Goal: Check status

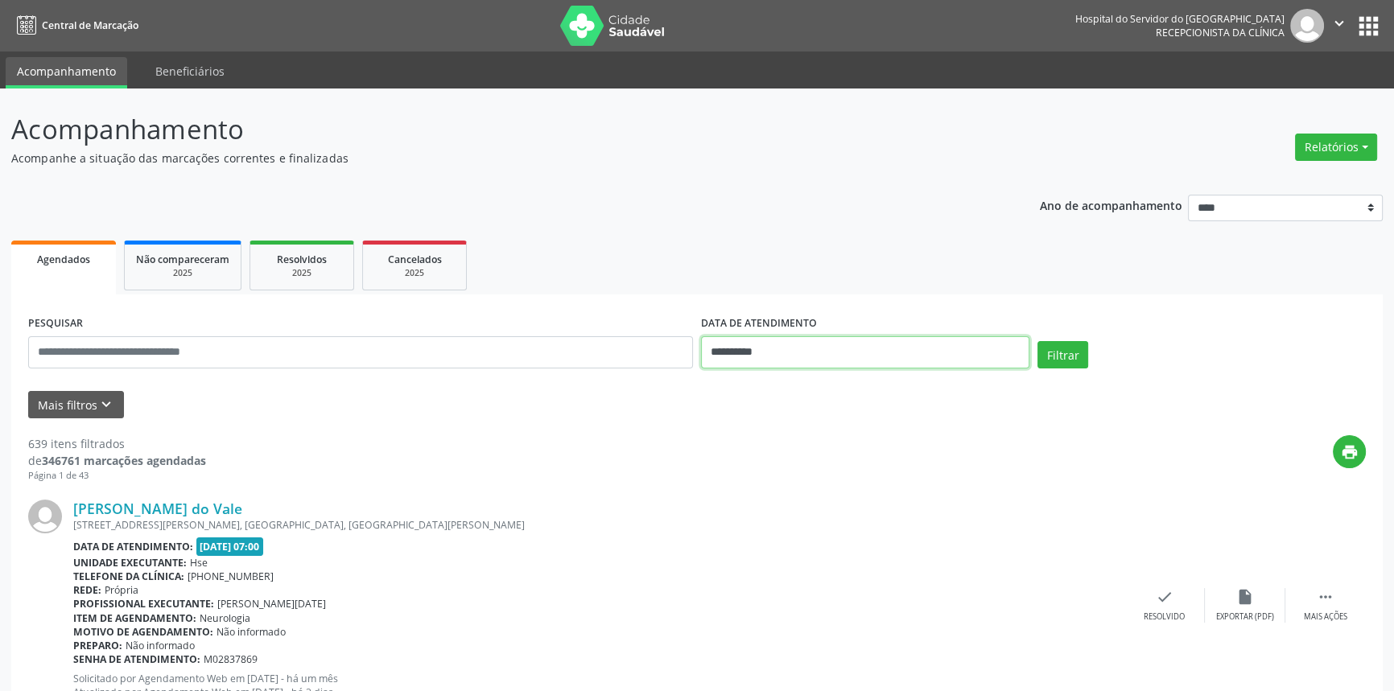
click at [909, 355] on input "**********" at bounding box center [865, 352] width 328 height 32
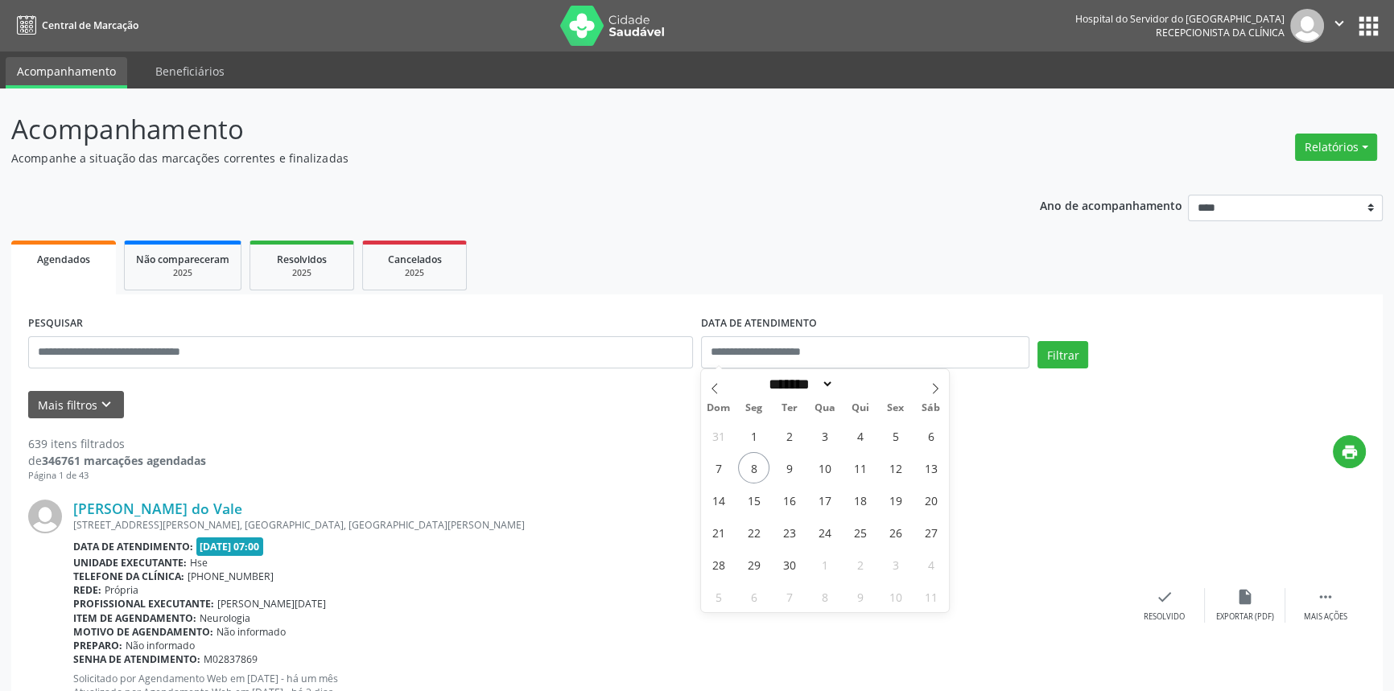
click at [907, 266] on ul "Agendados Não compareceram 2025 Resolvidos 2025 Cancelados 2025" at bounding box center [696, 266] width 1371 height 58
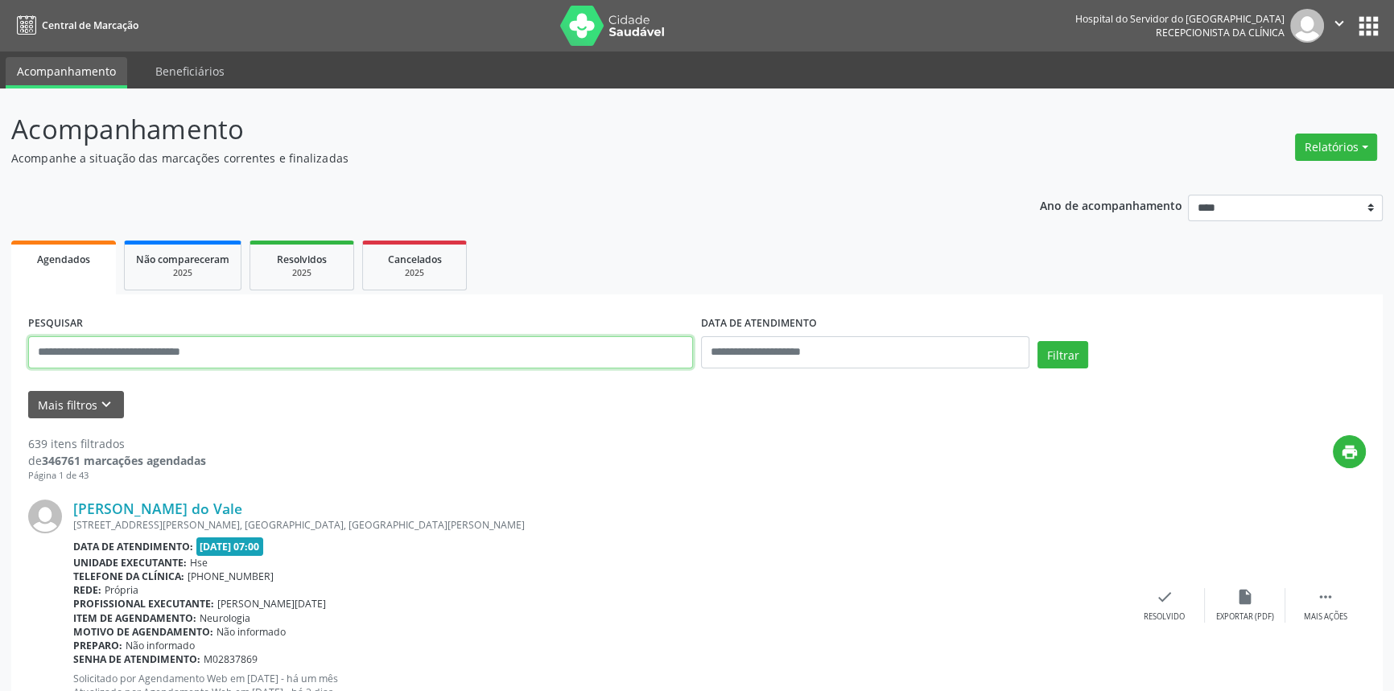
click at [176, 348] on input "text" at bounding box center [360, 352] width 665 height 32
type input "**********"
click at [1037, 341] on button "Filtrar" at bounding box center [1062, 354] width 51 height 27
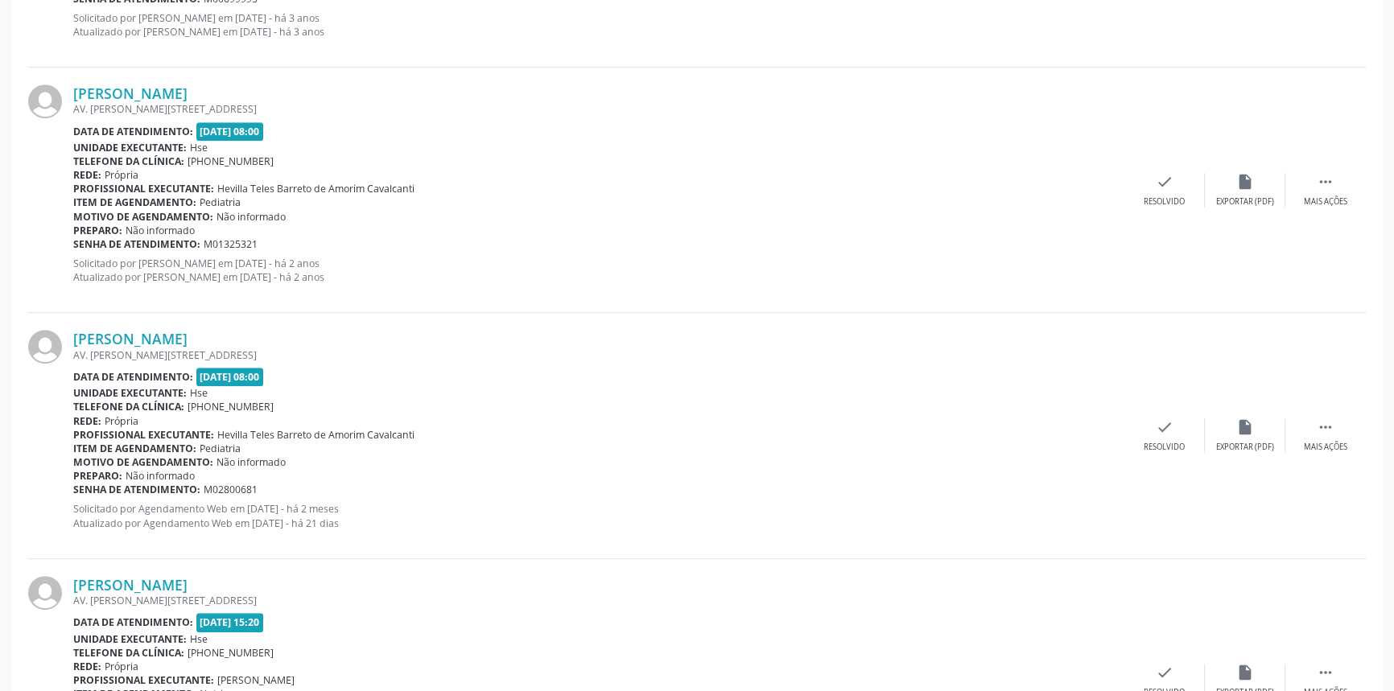
scroll to position [1046, 0]
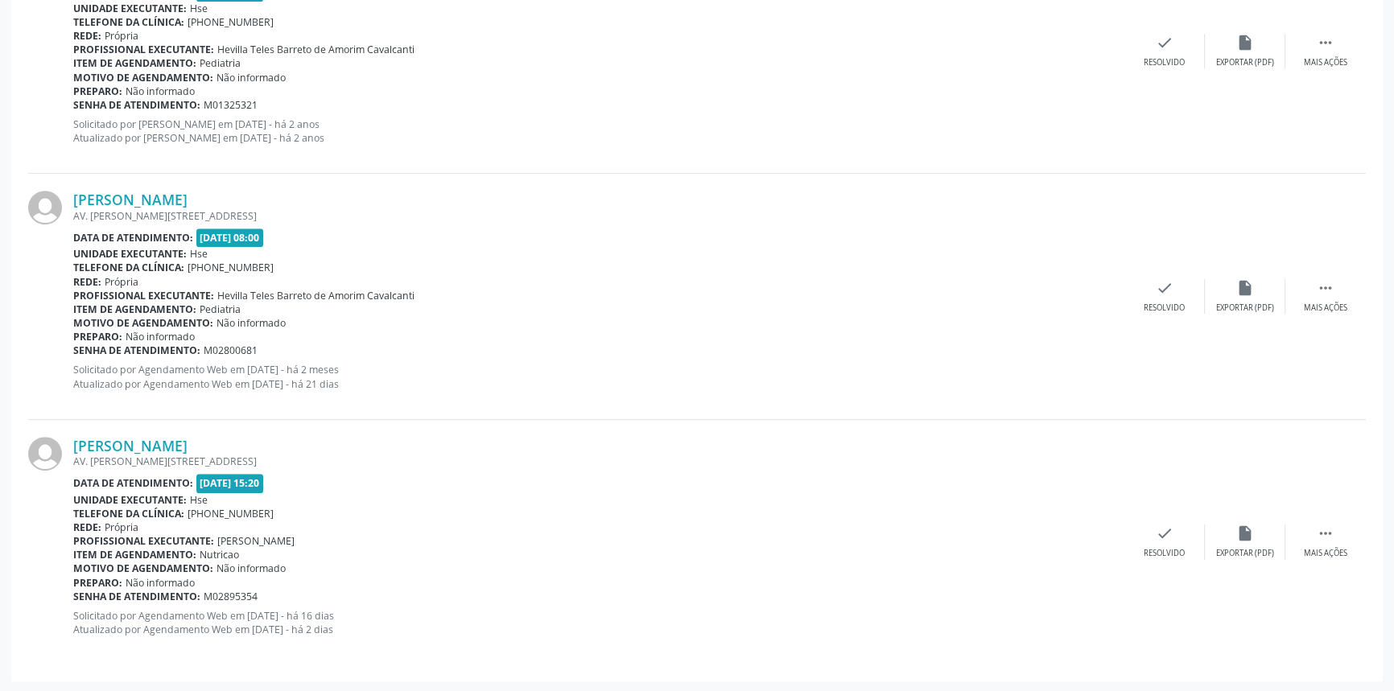
drag, startPoint x: 397, startPoint y: 443, endPoint x: 70, endPoint y: 444, distance: 326.8
click at [70, 444] on div "[PERSON_NAME] AV. [PERSON_NAME][STREET_ADDRESS] Data de atendimento: [DATE] 15:…" at bounding box center [697, 542] width 1338 height 245
copy div "[PERSON_NAME]"
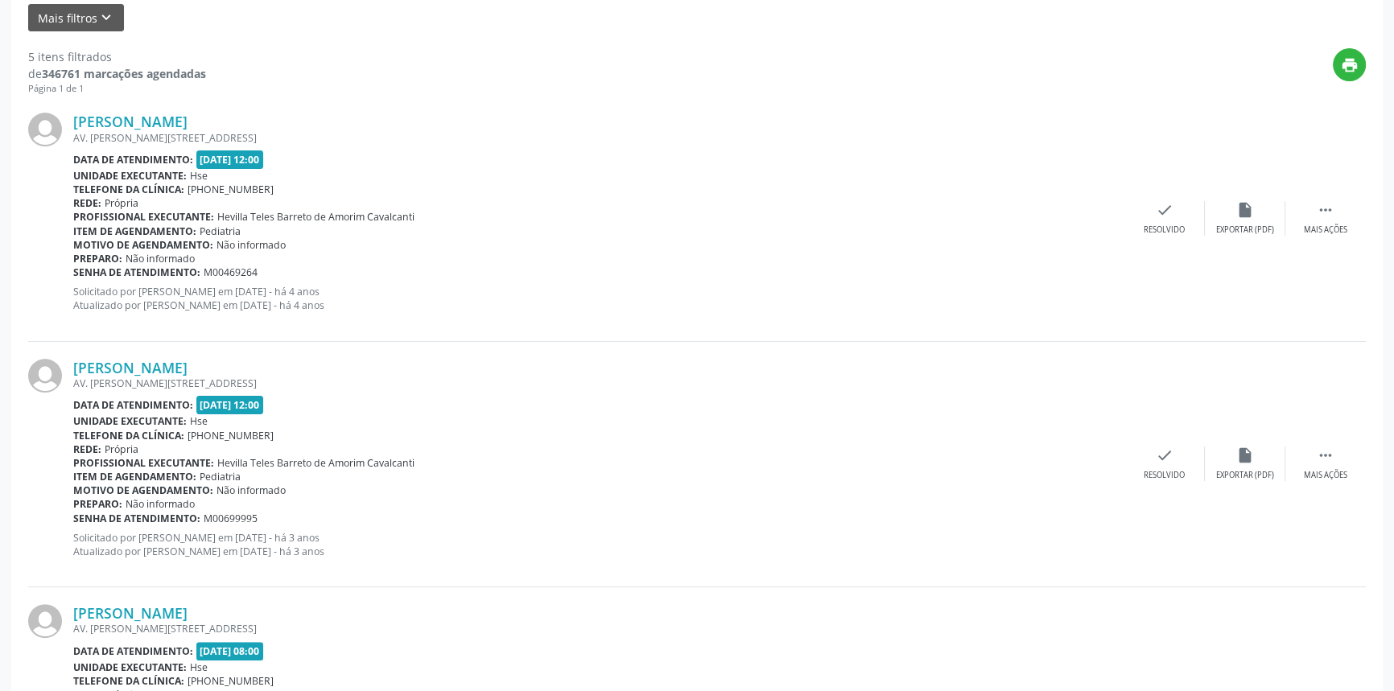
scroll to position [95, 0]
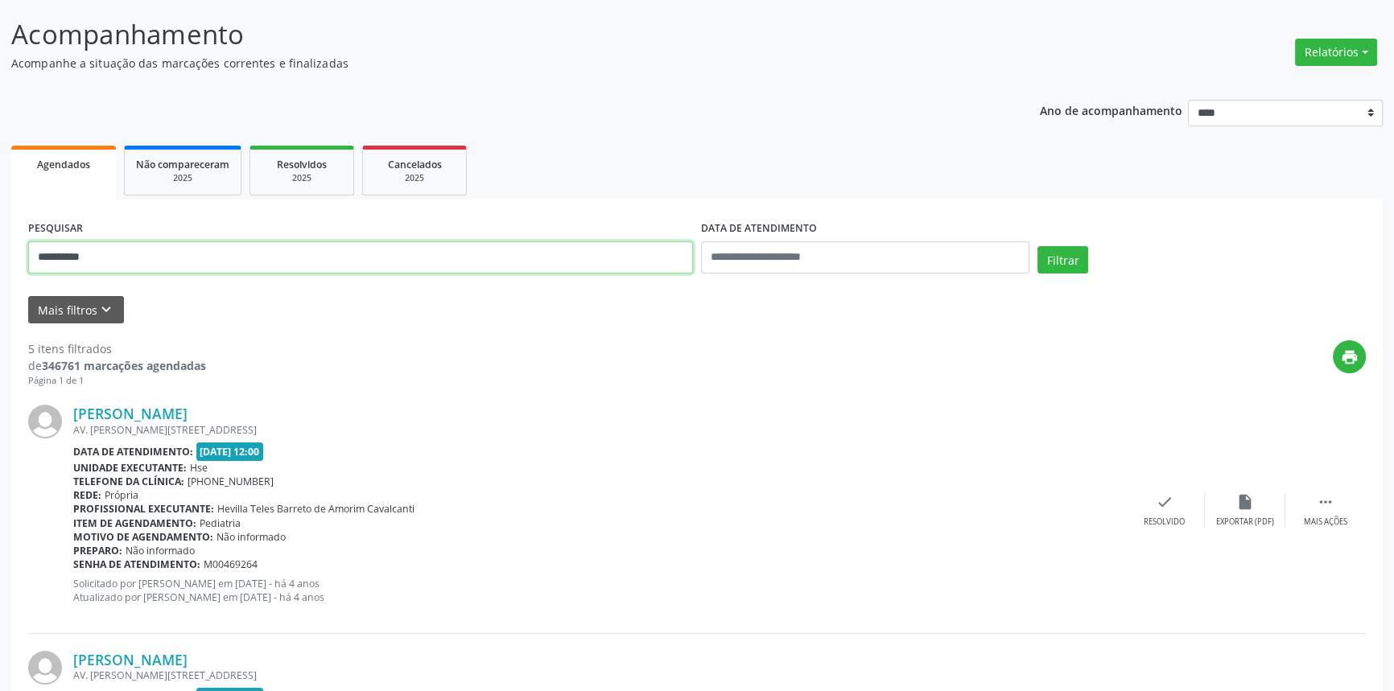
drag, startPoint x: 174, startPoint y: 258, endPoint x: 0, endPoint y: 251, distance: 174.0
type input "**********"
click at [1037, 246] on button "Filtrar" at bounding box center [1062, 259] width 51 height 27
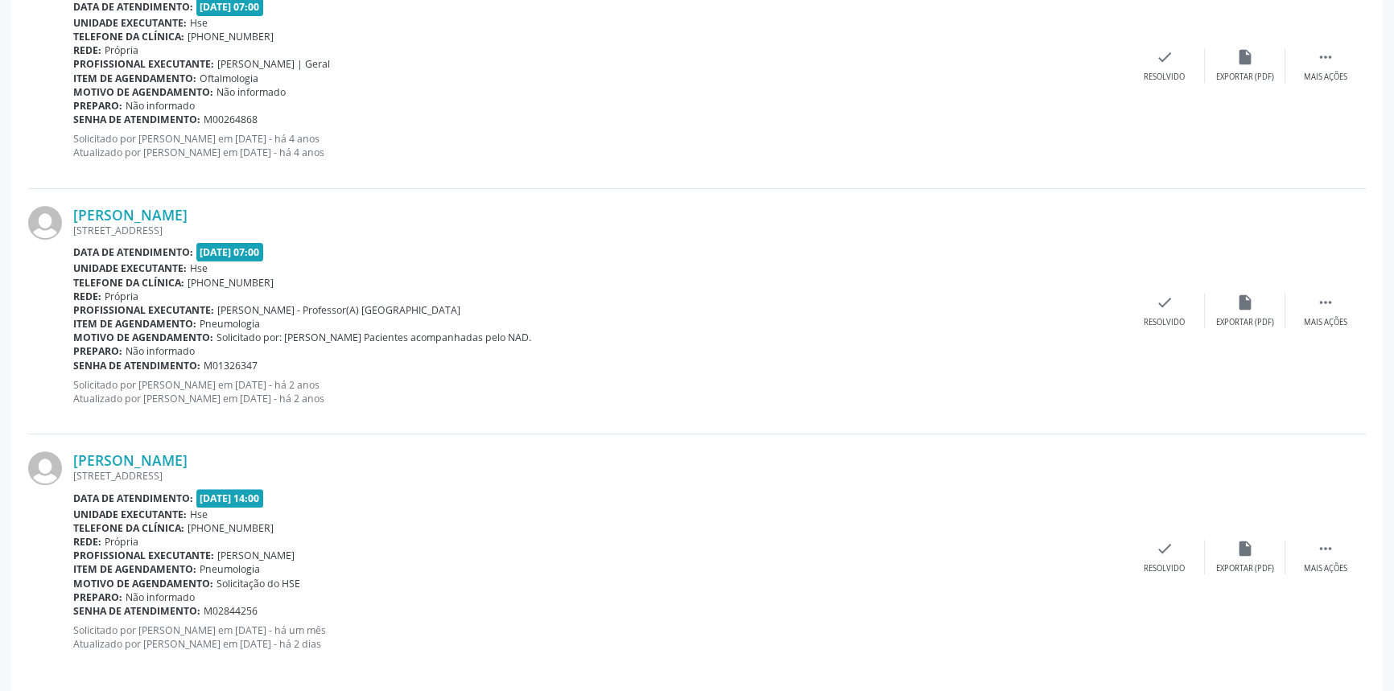
scroll to position [555, 0]
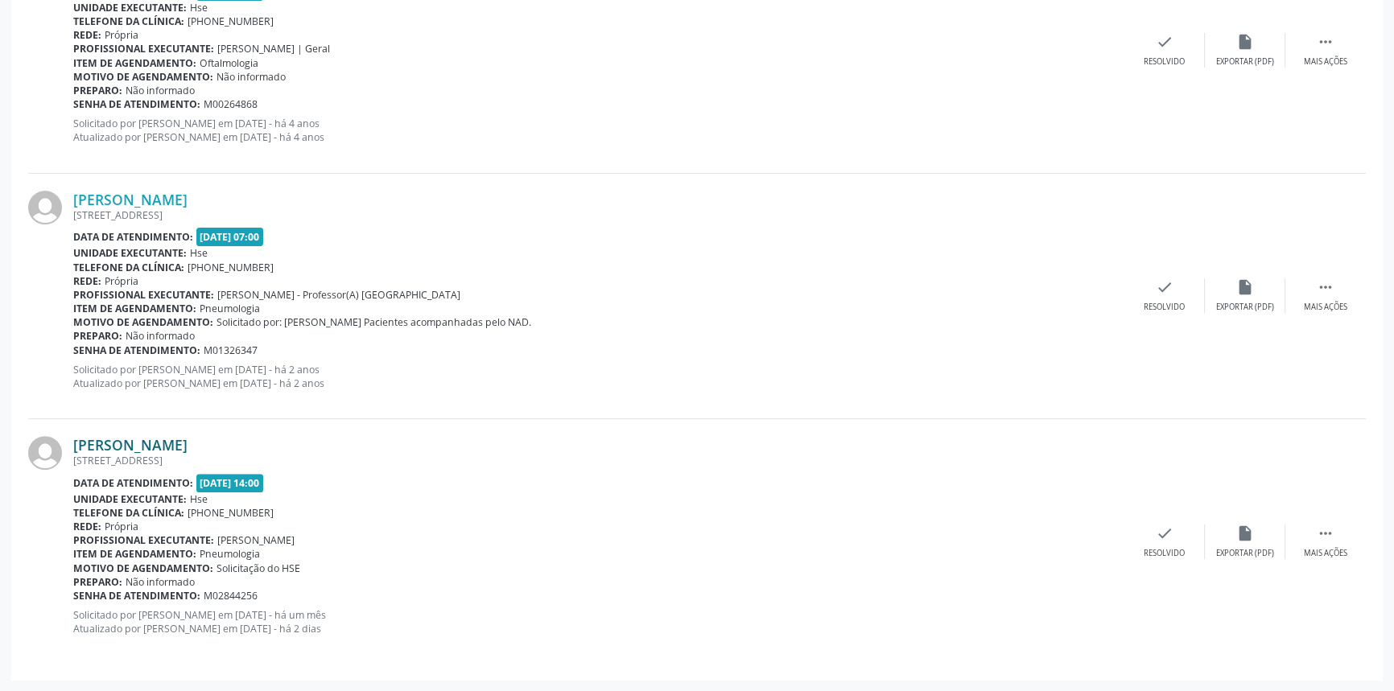
click at [188, 443] on link "[PERSON_NAME]" at bounding box center [130, 445] width 114 height 18
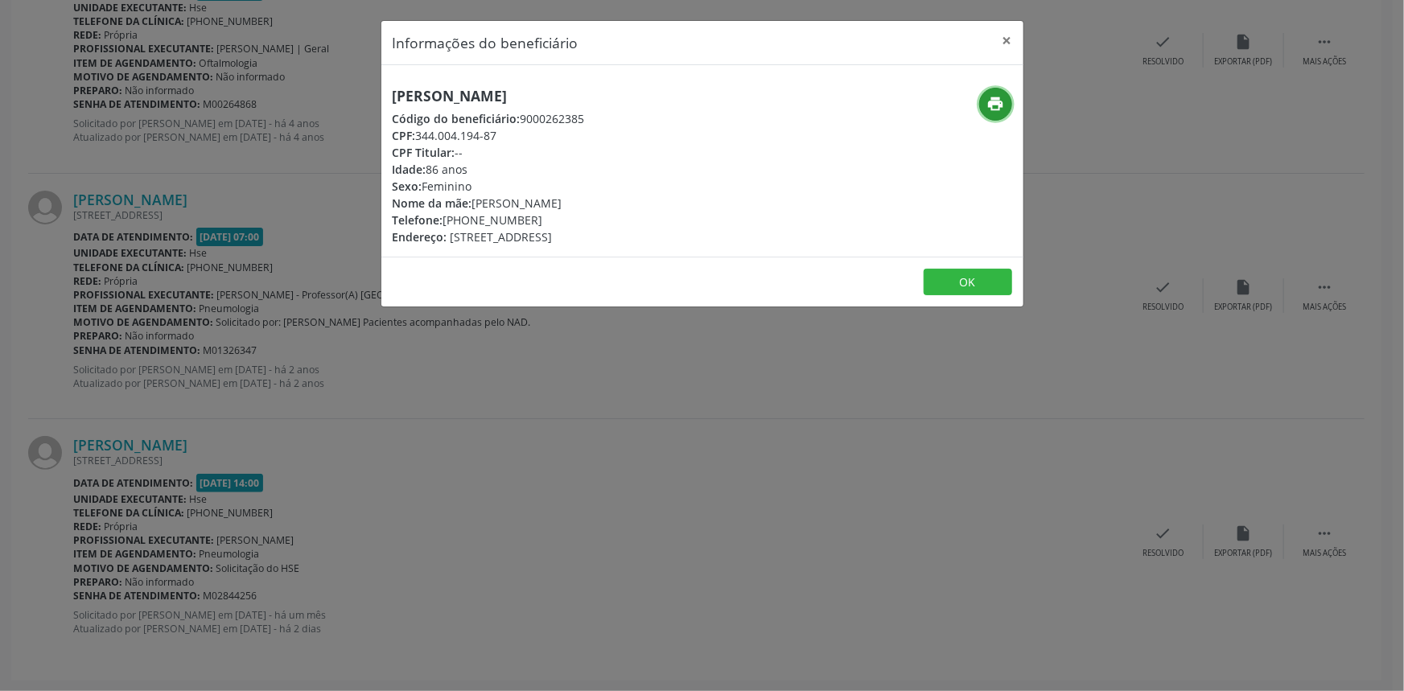
click at [996, 108] on icon "print" at bounding box center [996, 104] width 18 height 18
drag, startPoint x: 643, startPoint y: 97, endPoint x: 386, endPoint y: 94, distance: 257.6
click at [386, 94] on div "[PERSON_NAME] Código do beneficiário: 9000262385 CPF: 344.004.194-87 CPF Titula…" at bounding box center [595, 167] width 428 height 158
copy h5 "[PERSON_NAME]"
drag, startPoint x: 996, startPoint y: 37, endPoint x: 1005, endPoint y: 36, distance: 9.7
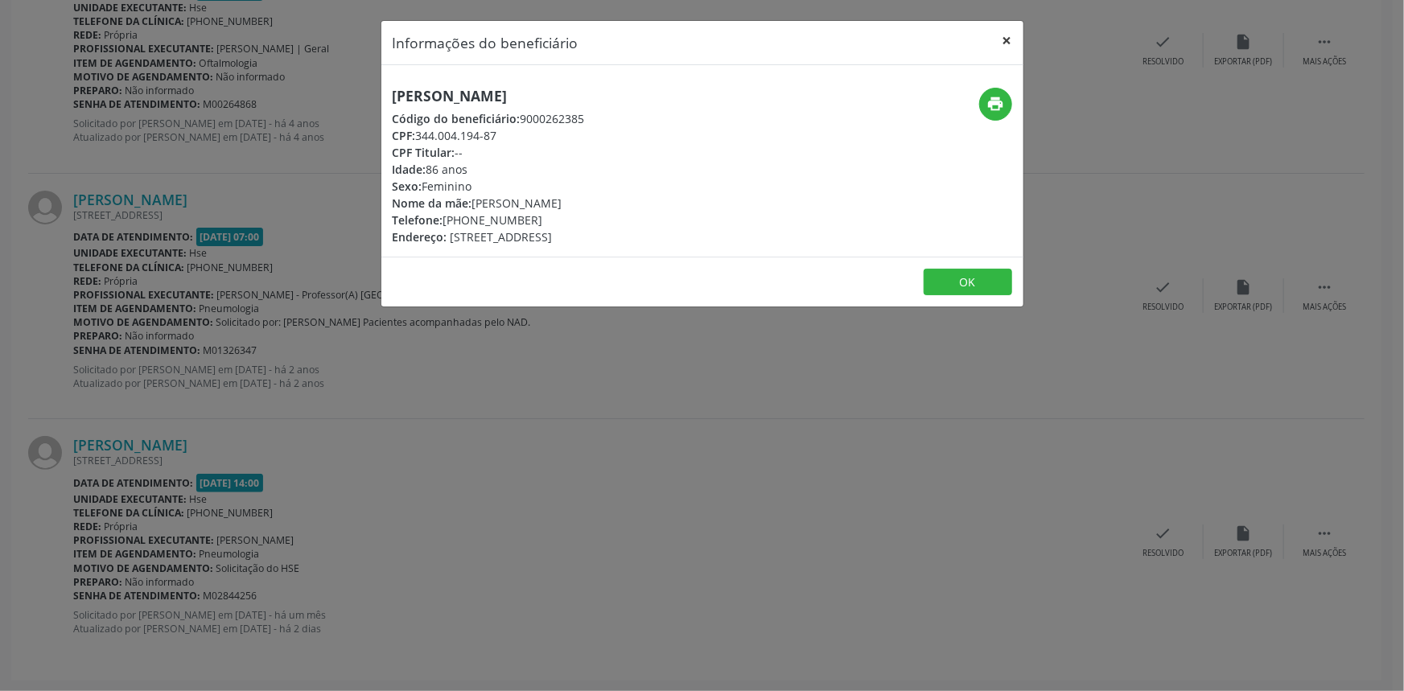
click at [996, 36] on button "×" at bounding box center [1008, 40] width 32 height 39
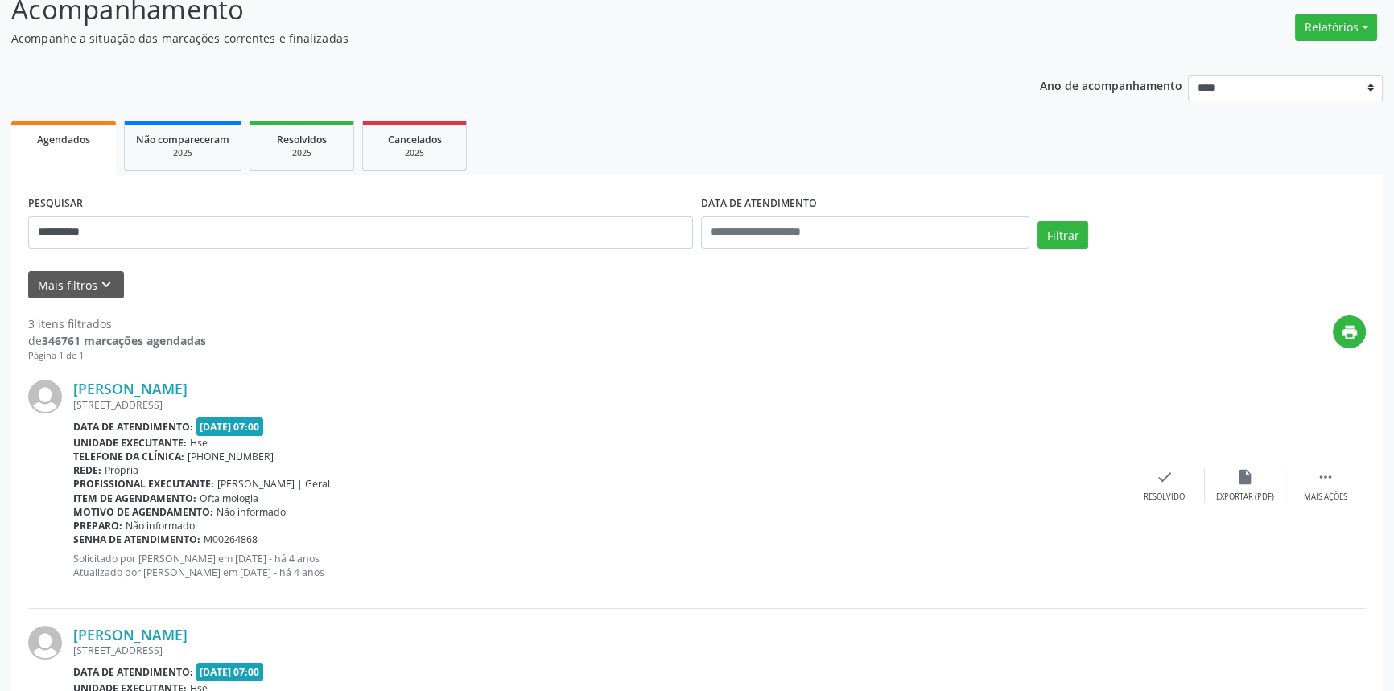
scroll to position [0, 0]
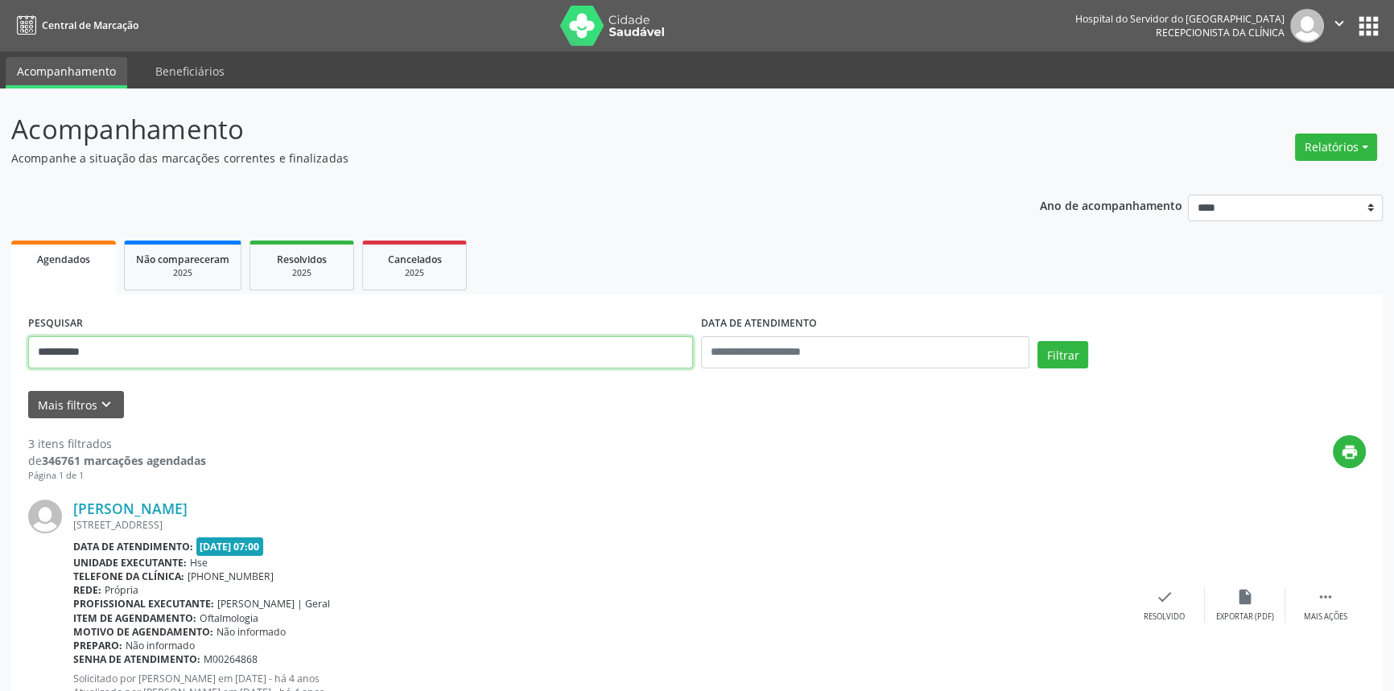
drag, startPoint x: 0, startPoint y: 337, endPoint x: 0, endPoint y: 318, distance: 19.3
click at [0, 328] on div "**********" at bounding box center [697, 668] width 1394 height 1159
type input "*"
type input "**********"
click at [1037, 341] on button "Filtrar" at bounding box center [1062, 354] width 51 height 27
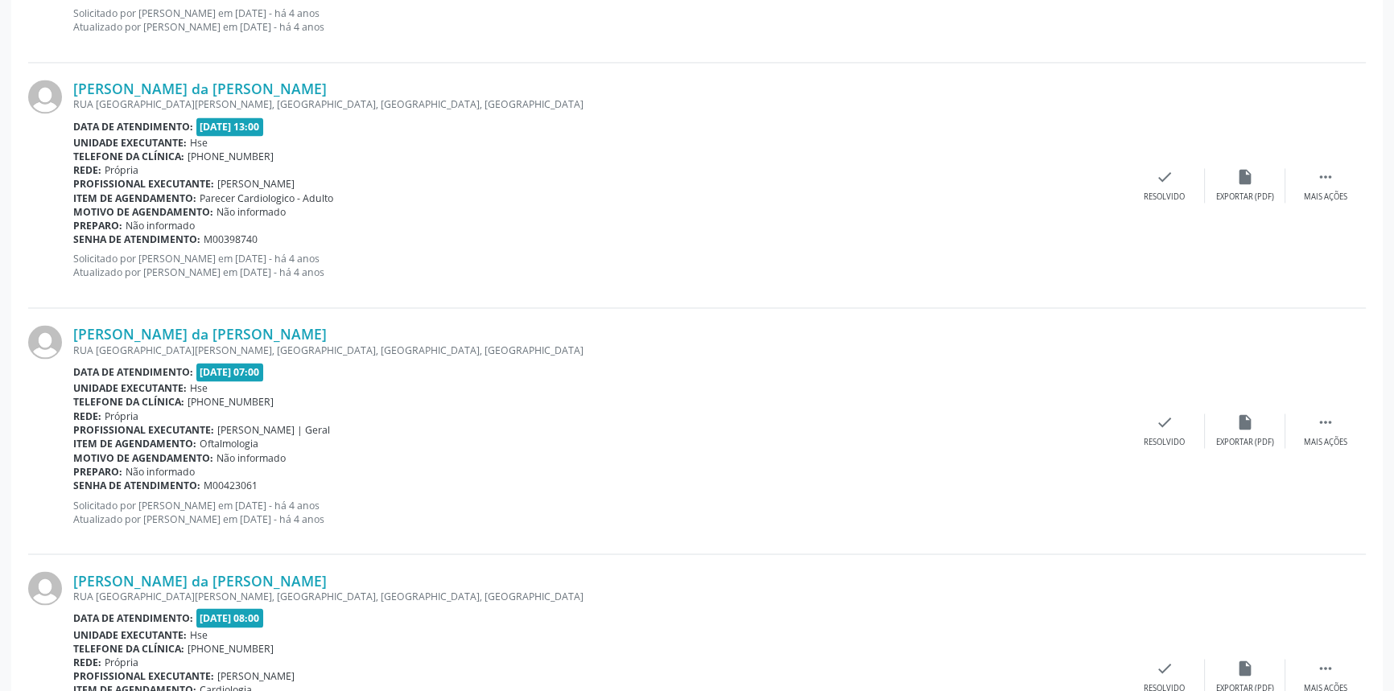
scroll to position [3548, 0]
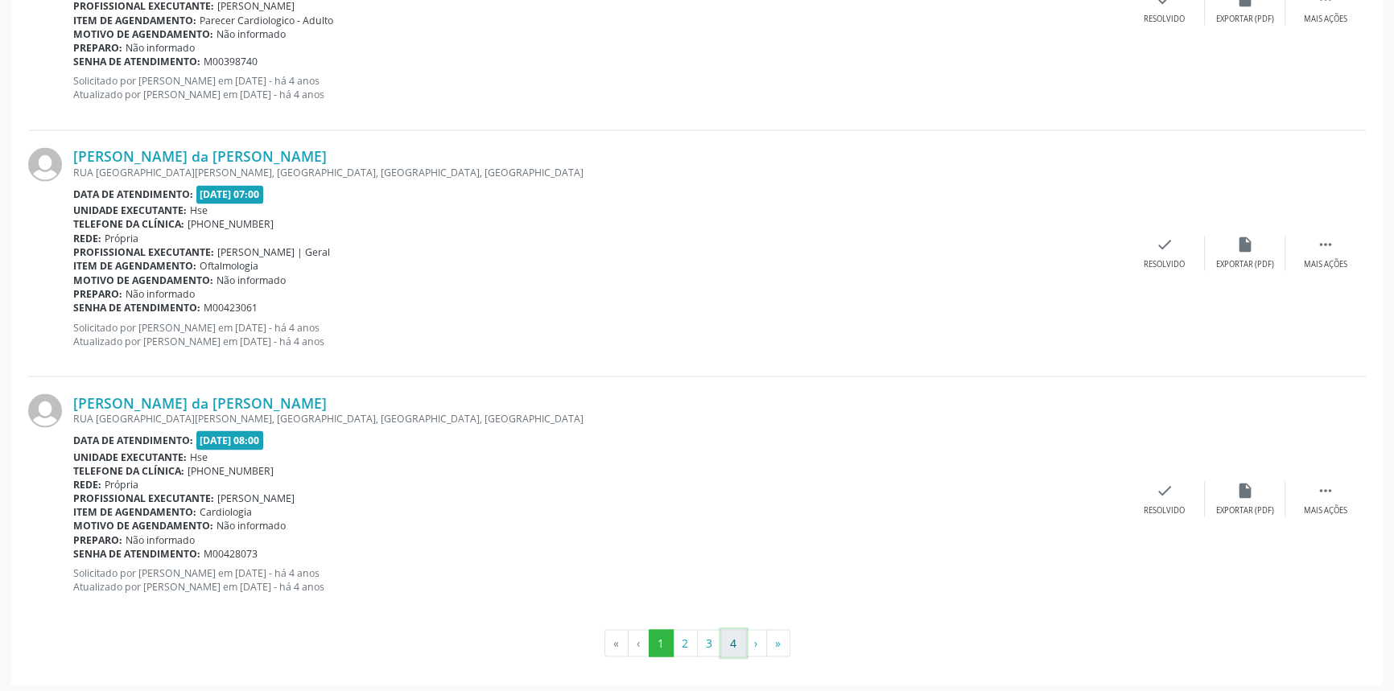
click at [728, 639] on button "4" at bounding box center [733, 642] width 25 height 27
